Goal: Task Accomplishment & Management: Use online tool/utility

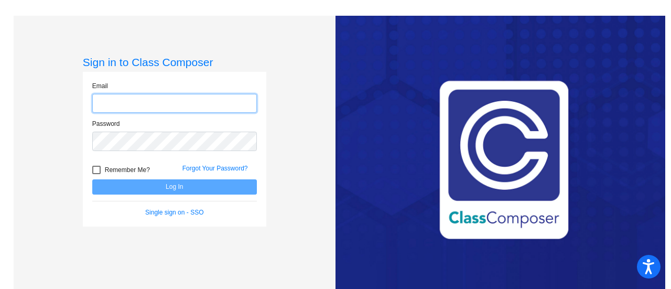
type input "[EMAIL_ADDRESS][PERSON_NAME][DOMAIN_NAME]"
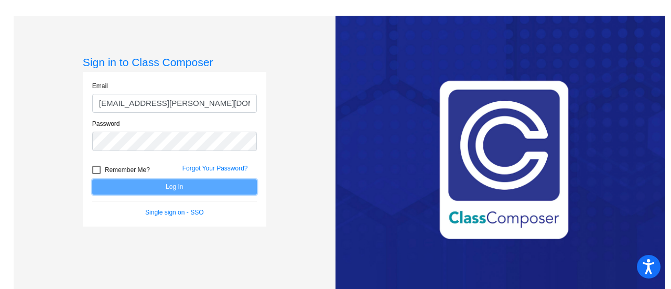
click at [181, 185] on button "Log In" at bounding box center [174, 186] width 165 height 15
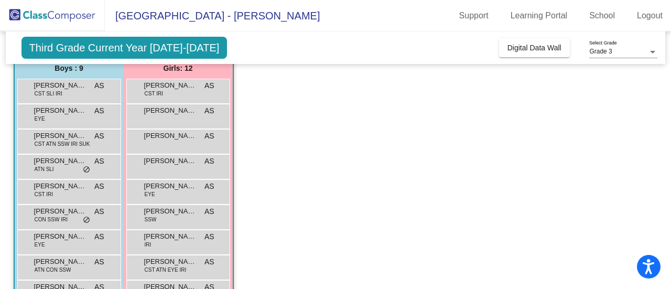
scroll to position [93, 0]
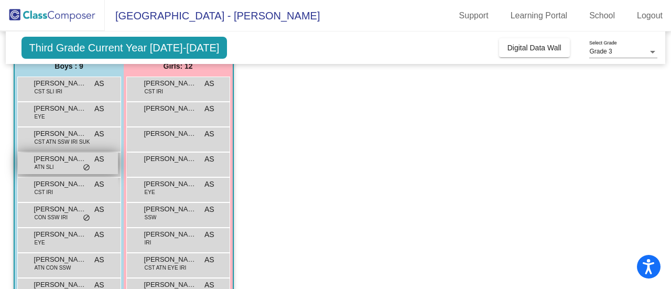
click at [90, 166] on div "Dexter Hamina ATN SLI AS lock do_not_disturb_alt" at bounding box center [68, 163] width 100 height 21
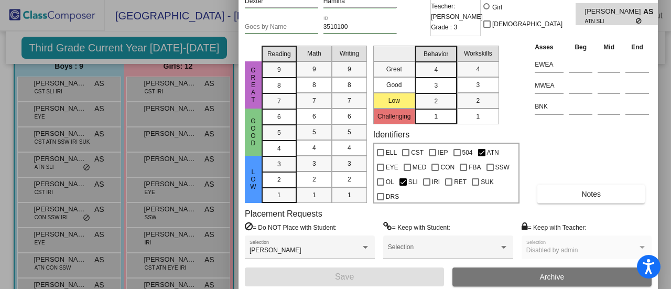
drag, startPoint x: 411, startPoint y: 12, endPoint x: 406, endPoint y: -32, distance: 43.8
click at [406, 0] on html "Accessibility Screen-Reader Guide, Feedback, and Issue Reporting | New window S…" at bounding box center [335, 144] width 671 height 289
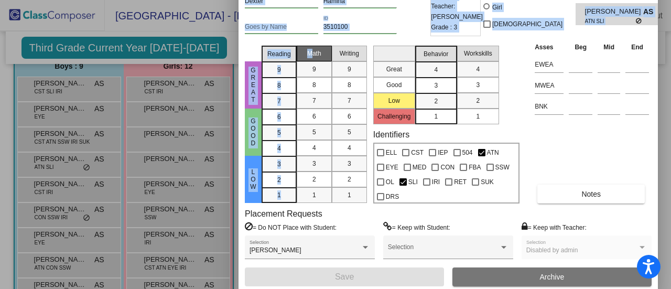
drag, startPoint x: 305, startPoint y: 7, endPoint x: 312, endPoint y: 58, distance: 51.9
click at [312, 58] on div "Dexter First Name Hamina Last Name Goes by Name 3510100 ID 2025 - 26 Teacher: A…" at bounding box center [448, 138] width 407 height 296
click at [371, 27] on input "3510100" at bounding box center [360, 27] width 73 height 7
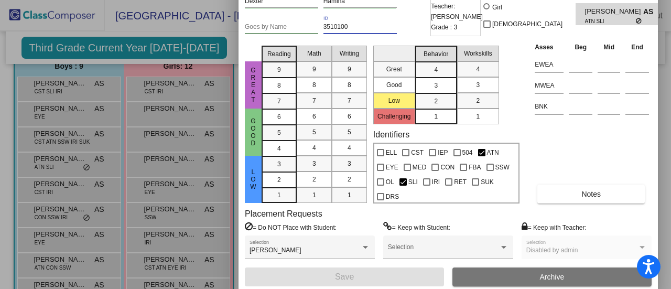
click at [137, 27] on div at bounding box center [335, 144] width 671 height 289
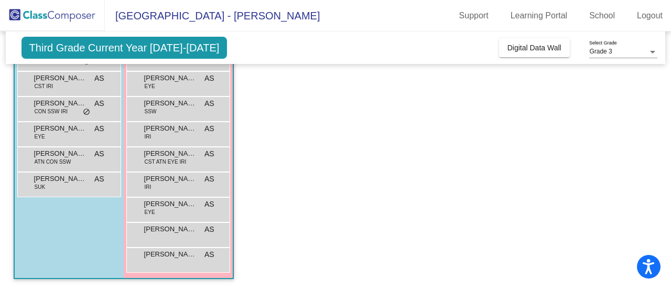
scroll to position [112, 0]
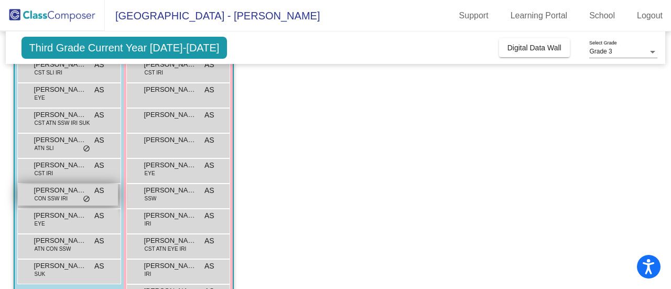
click at [83, 199] on span "do_not_disturb_alt" at bounding box center [86, 199] width 7 height 8
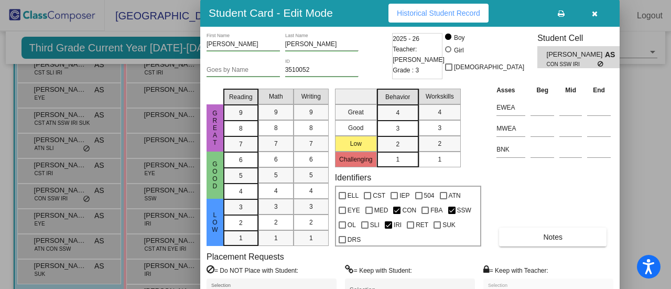
drag, startPoint x: 402, startPoint y: 11, endPoint x: 383, endPoint y: 13, distance: 18.9
click at [360, 13] on div "Student Card - Edit Mode Historical Student Record" at bounding box center [409, 12] width 419 height 27
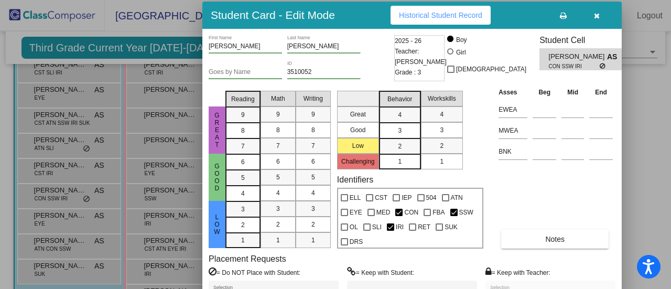
click at [594, 13] on icon "button" at bounding box center [597, 15] width 6 height 7
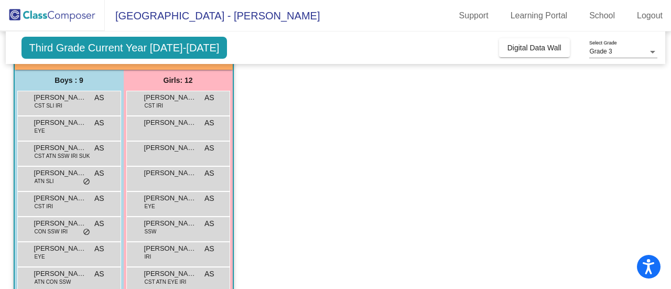
scroll to position [79, 0]
click at [77, 92] on div "Blake Driver CST SLI IRI AS lock do_not_disturb_alt" at bounding box center [68, 102] width 100 height 21
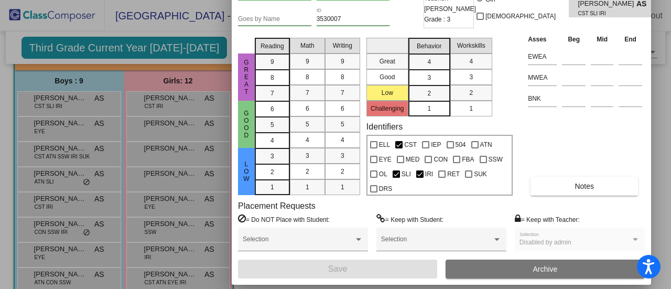
drag, startPoint x: 413, startPoint y: 7, endPoint x: 401, endPoint y: -45, distance: 52.8
click at [401, 0] on html "Accessibility Screen-Reader Guide, Feedback, and Issue Reporting | New window S…" at bounding box center [335, 144] width 671 height 289
drag, startPoint x: 667, startPoint y: 110, endPoint x: 663, endPoint y: 34, distance: 75.6
click at [663, 34] on div at bounding box center [335, 144] width 671 height 289
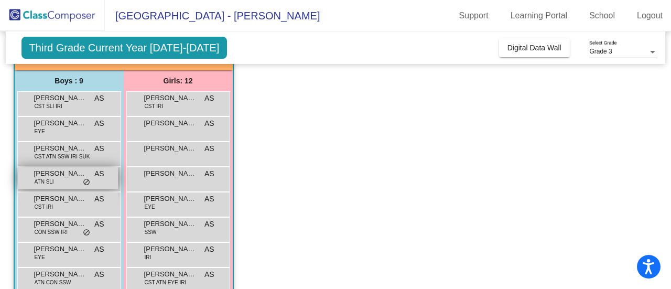
click at [83, 180] on span "do_not_disturb_alt" at bounding box center [86, 182] width 7 height 8
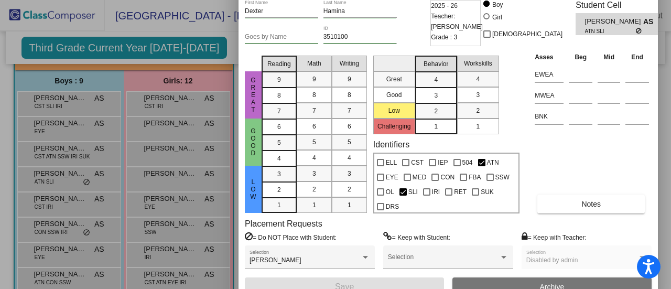
drag, startPoint x: 362, startPoint y: 18, endPoint x: 357, endPoint y: -16, distance: 34.0
click at [357, 0] on html "Accessibility Screen-Reader Guide, Feedback, and Issue Reporting | New window S…" at bounding box center [335, 144] width 671 height 289
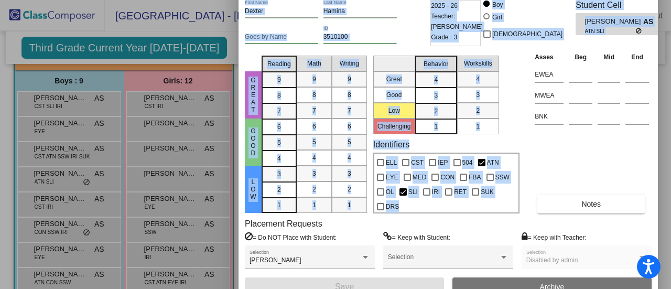
drag, startPoint x: 668, startPoint y: 133, endPoint x: 658, endPoint y: 74, distance: 59.7
click at [658, 74] on div "Student Card - Edit Mode Historical Student Record Dexter First Name Hamina Las…" at bounding box center [335, 144] width 671 height 289
click at [655, 76] on div "Dexter First Name Hamina Last Name Goes by Name 3510100 ID 2025 - 26 Teacher: A…" at bounding box center [448, 148] width 419 height 309
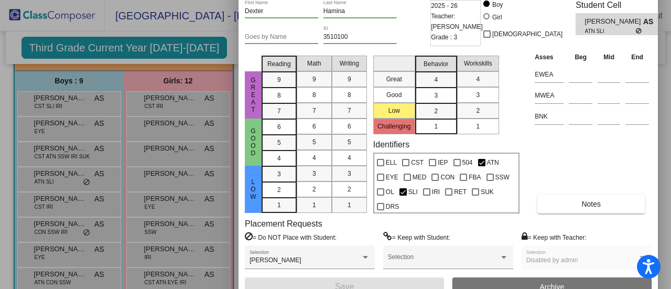
click at [655, 76] on div "Dexter First Name Hamina Last Name Goes by Name 3510100 ID 2025 - 26 Teacher: A…" at bounding box center [448, 148] width 419 height 309
click at [161, 24] on div at bounding box center [335, 144] width 671 height 289
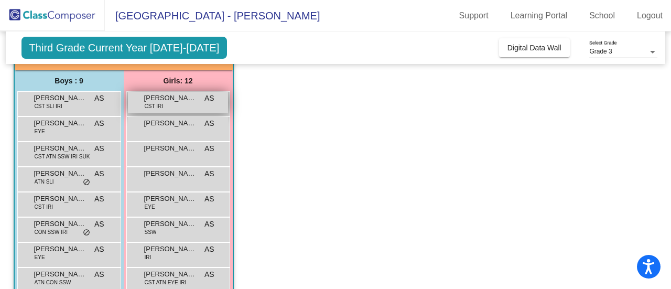
click at [171, 106] on div "Addy Traylor CST IRI AS lock do_not_disturb_alt" at bounding box center [178, 102] width 100 height 21
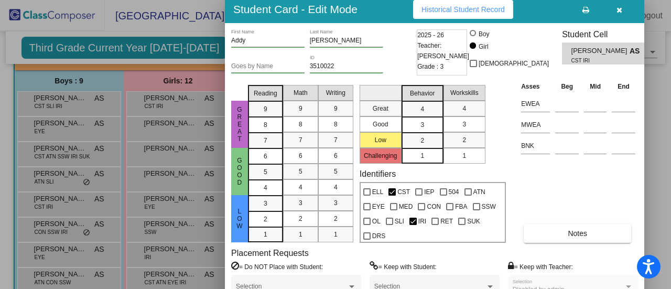
drag, startPoint x: 402, startPoint y: 23, endPoint x: 383, endPoint y: 18, distance: 19.3
click at [383, 18] on div "Student Card - Edit Mode Historical Student Record" at bounding box center [434, 9] width 419 height 27
click at [623, 10] on button "button" at bounding box center [619, 9] width 34 height 19
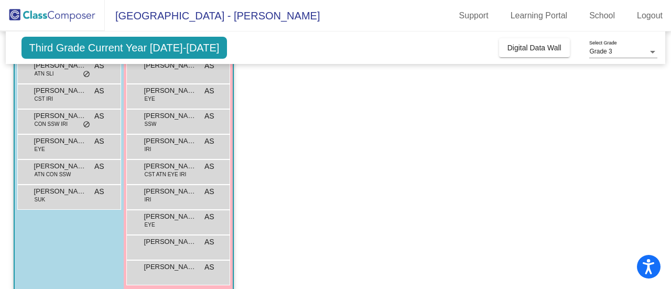
scroll to position [189, 0]
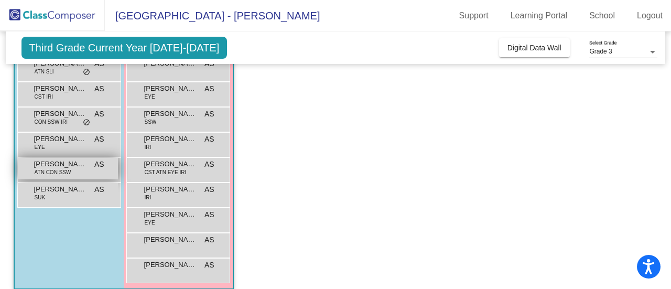
click at [59, 167] on span "Raymond Lopshire" at bounding box center [60, 164] width 52 height 10
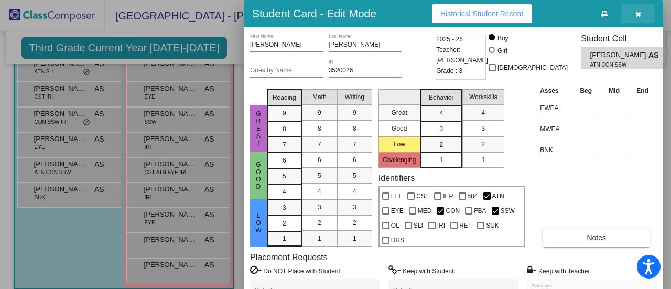
click at [637, 20] on button "button" at bounding box center [638, 13] width 34 height 19
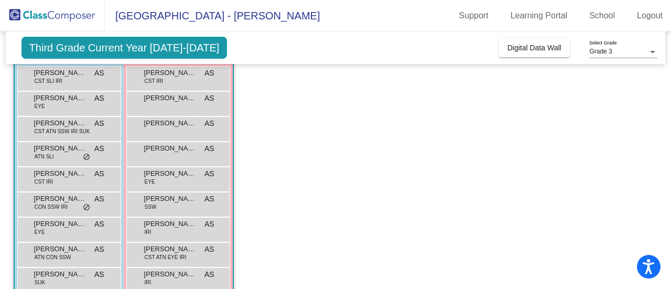
scroll to position [101, 0]
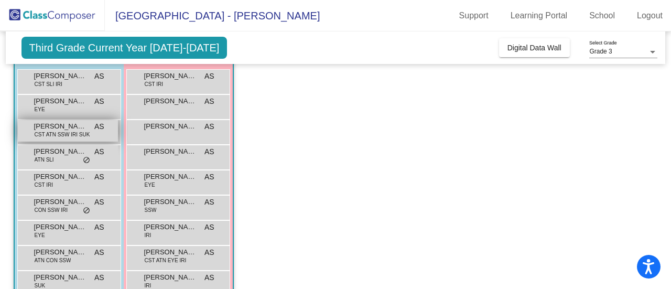
click at [71, 127] on span "Carson Haas" at bounding box center [60, 126] width 52 height 10
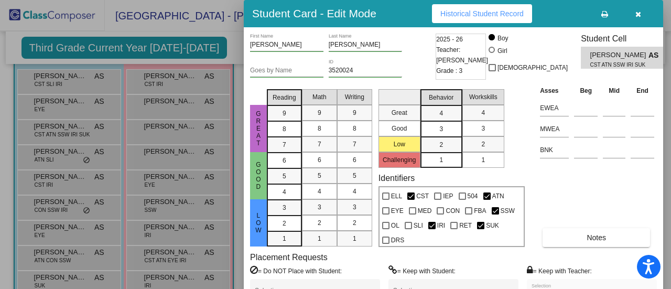
click at [87, 159] on div at bounding box center [335, 144] width 671 height 289
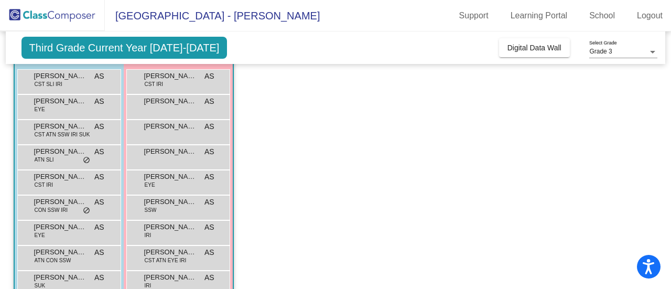
click at [87, 159] on span "do_not_disturb_alt" at bounding box center [86, 160] width 7 height 8
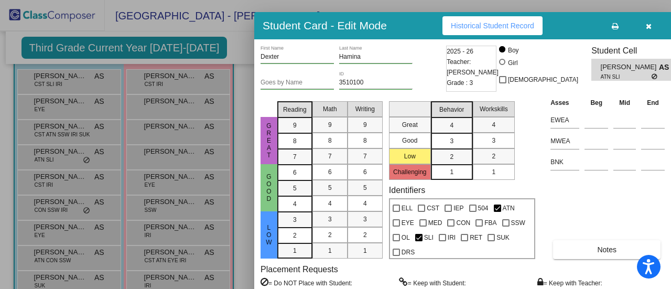
drag, startPoint x: 398, startPoint y: 14, endPoint x: 406, endPoint y: 28, distance: 16.4
click at [406, 28] on div "Student Card - Edit Mode Historical Student Record" at bounding box center [463, 25] width 419 height 27
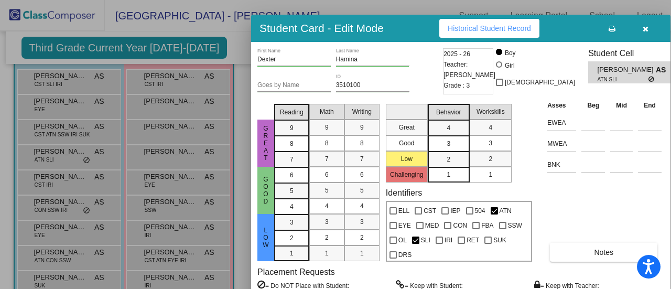
click at [644, 29] on icon "button" at bounding box center [646, 28] width 6 height 7
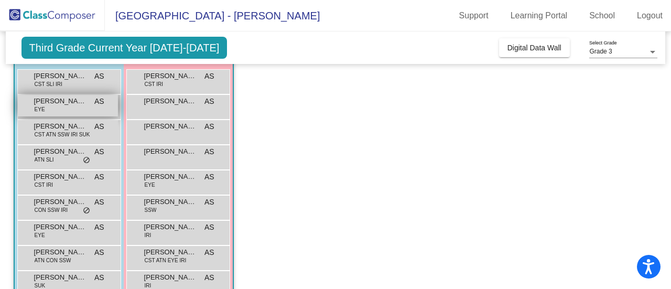
click at [51, 110] on div "Camden Butkovich EYE AS lock do_not_disturb_alt" at bounding box center [68, 105] width 100 height 21
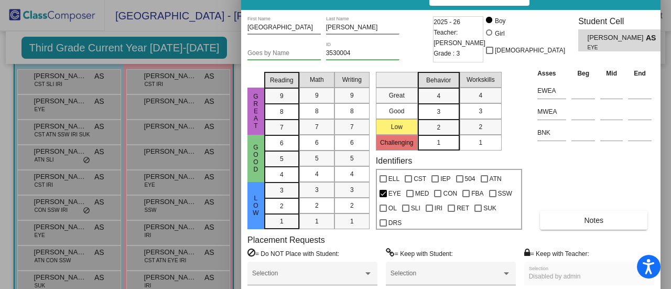
drag, startPoint x: 404, startPoint y: 12, endPoint x: 402, endPoint y: -5, distance: 17.0
click at [402, 0] on html "Accessibility Screen-Reader Guide, Feedback, and Issue Reporting | New window S…" at bounding box center [335, 144] width 671 height 289
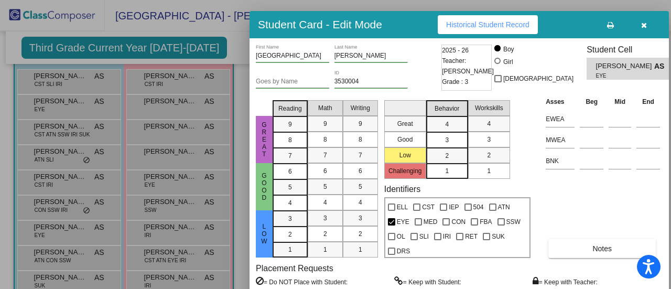
drag, startPoint x: 404, startPoint y: 5, endPoint x: 412, endPoint y: 33, distance: 29.0
click at [412, 33] on div "Student Card - Edit Mode Historical Student Record" at bounding box center [459, 24] width 419 height 27
click at [645, 28] on icon "button" at bounding box center [644, 24] width 6 height 7
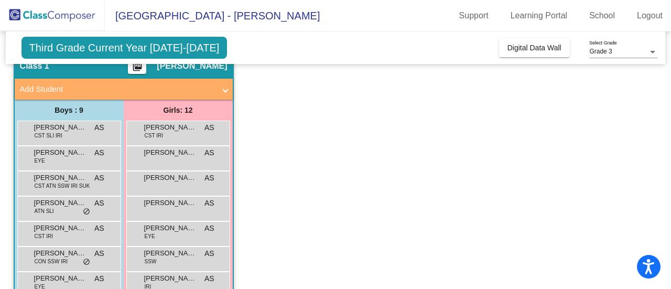
scroll to position [0, 0]
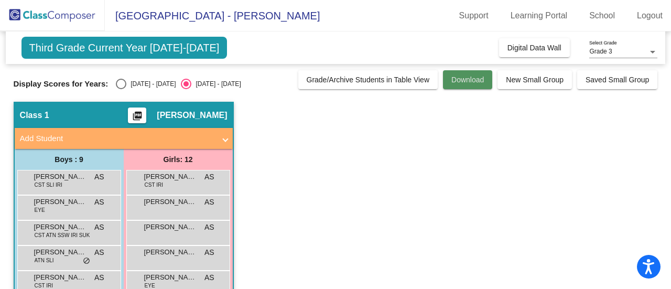
click at [476, 84] on button "Download" at bounding box center [467, 79] width 49 height 19
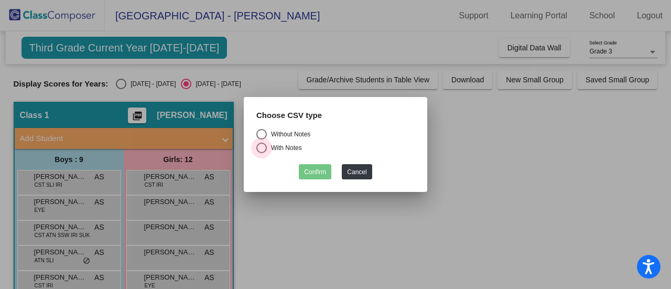
click at [267, 148] on div "With Notes" at bounding box center [284, 147] width 35 height 9
click at [262, 153] on input "With Notes" at bounding box center [261, 153] width 1 height 1
radio input "true"
click at [318, 169] on button "Confirm" at bounding box center [315, 171] width 33 height 15
